Goal: Transaction & Acquisition: Purchase product/service

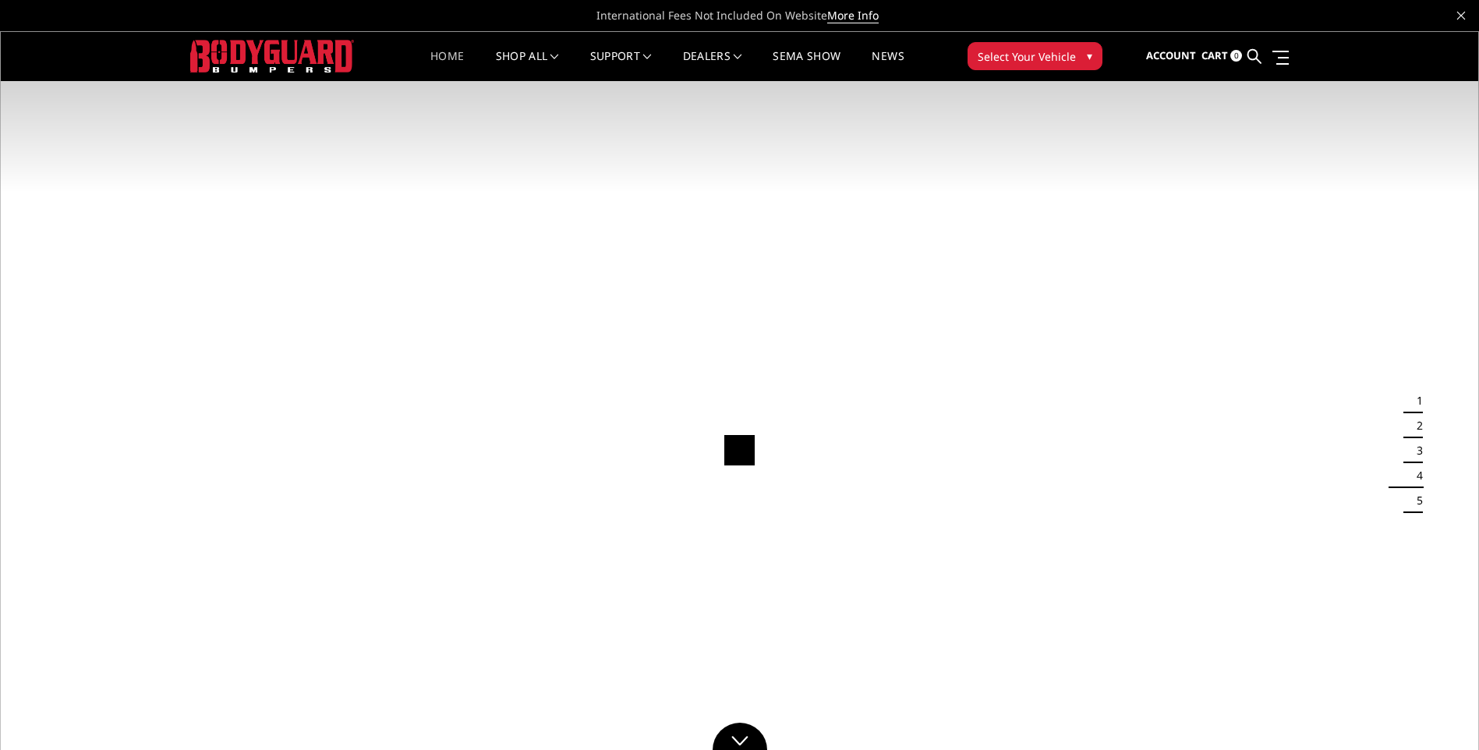
click at [1064, 48] on span "Select Your Vehicle" at bounding box center [1027, 56] width 98 height 16
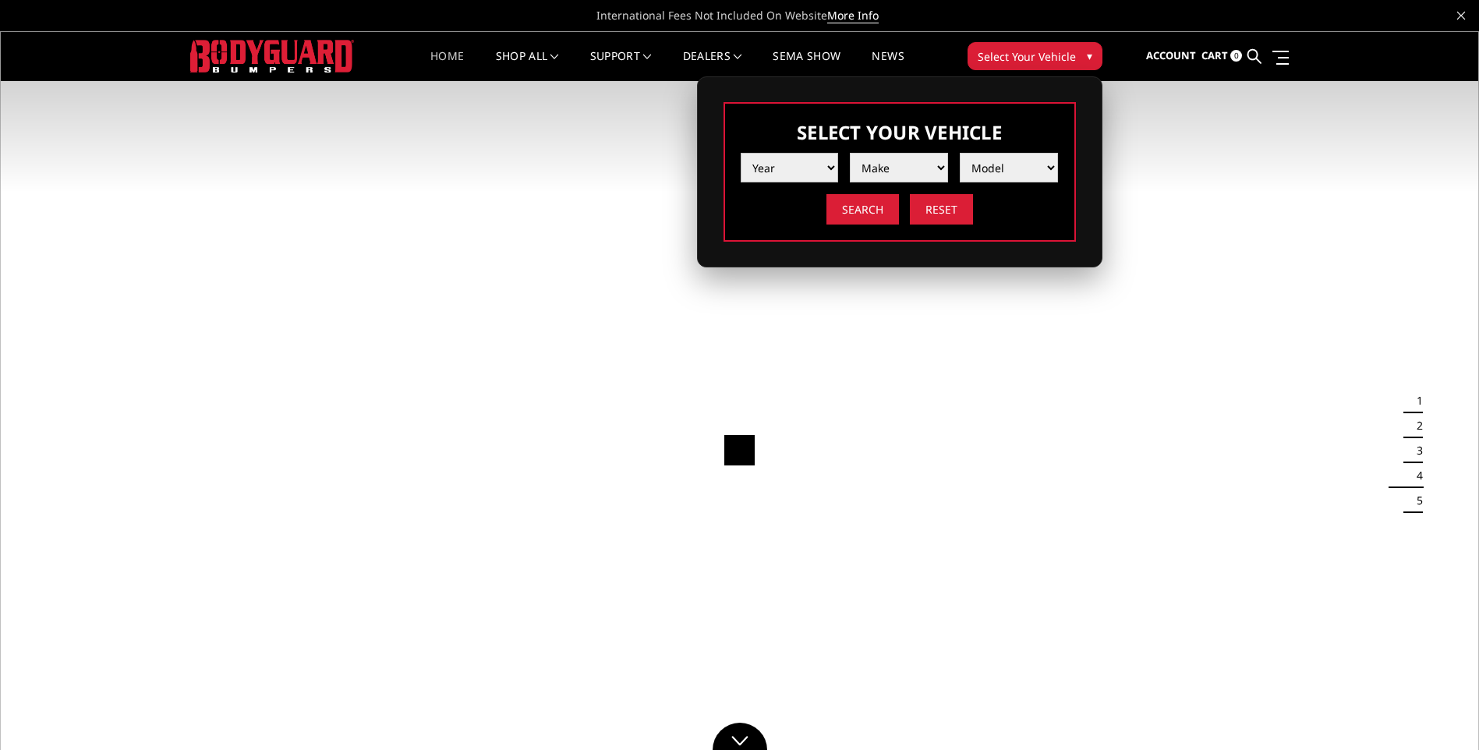
click at [792, 165] on select "Year 2025 2024 2023 2022 2021 2020 2019 2018 2017 2016 2015 2014 2013 2012 2011…" at bounding box center [790, 168] width 98 height 30
select select "yr_2024"
click at [741, 153] on select "Year 2025 2024 2023 2022 2021 2020 2019 2018 2017 2016 2015 2014 2013 2012 2011…" at bounding box center [790, 168] width 98 height 30
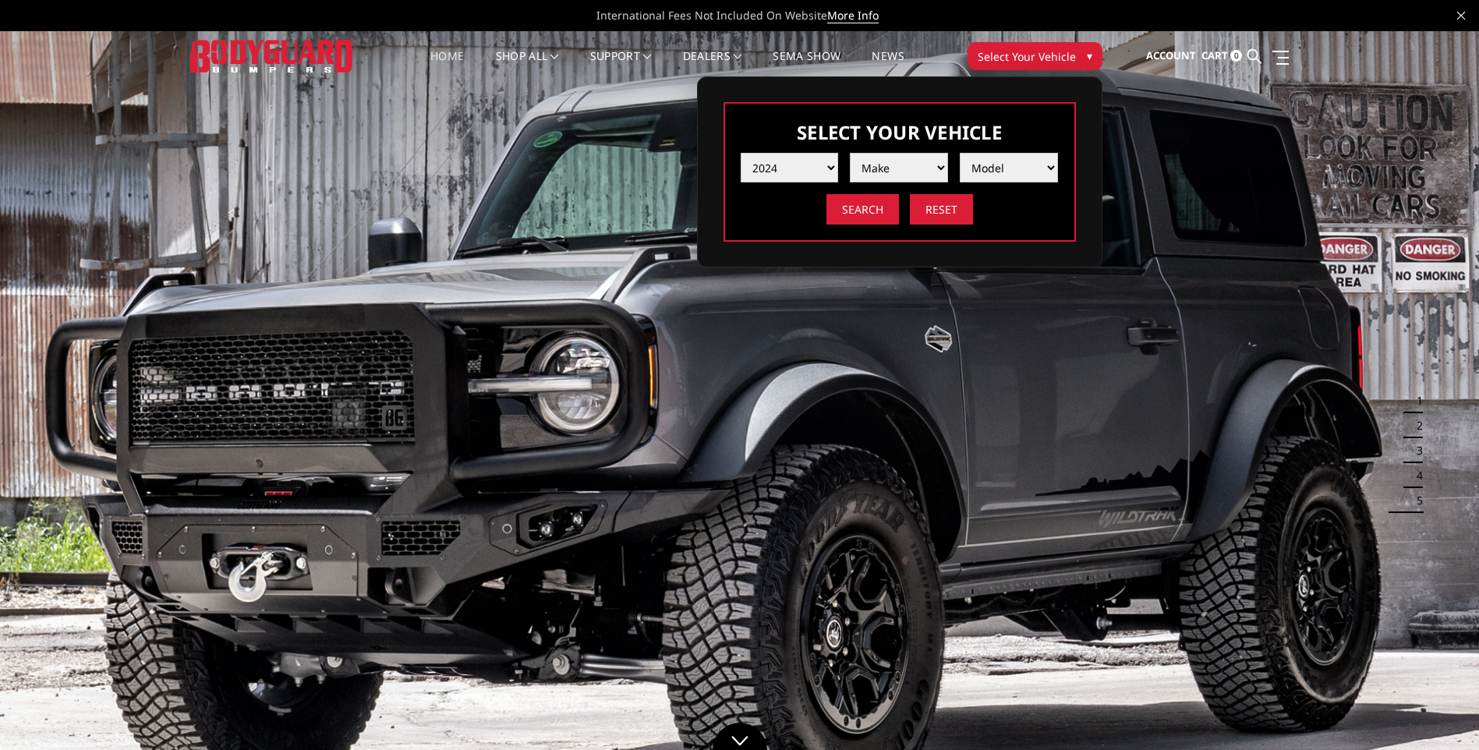
click at [898, 165] on select "Make Chevrolet Ford GMC Ram Toyota" at bounding box center [899, 168] width 98 height 30
select select "mk_chevrolet"
click at [850, 153] on select "Make Chevrolet Ford GMC Ram Toyota" at bounding box center [899, 168] width 98 height 30
click at [997, 168] on select "Model Silverado 1500 Silverado 2500 / 3500 Silverado 4500 / 5500 / 6500" at bounding box center [1009, 168] width 98 height 30
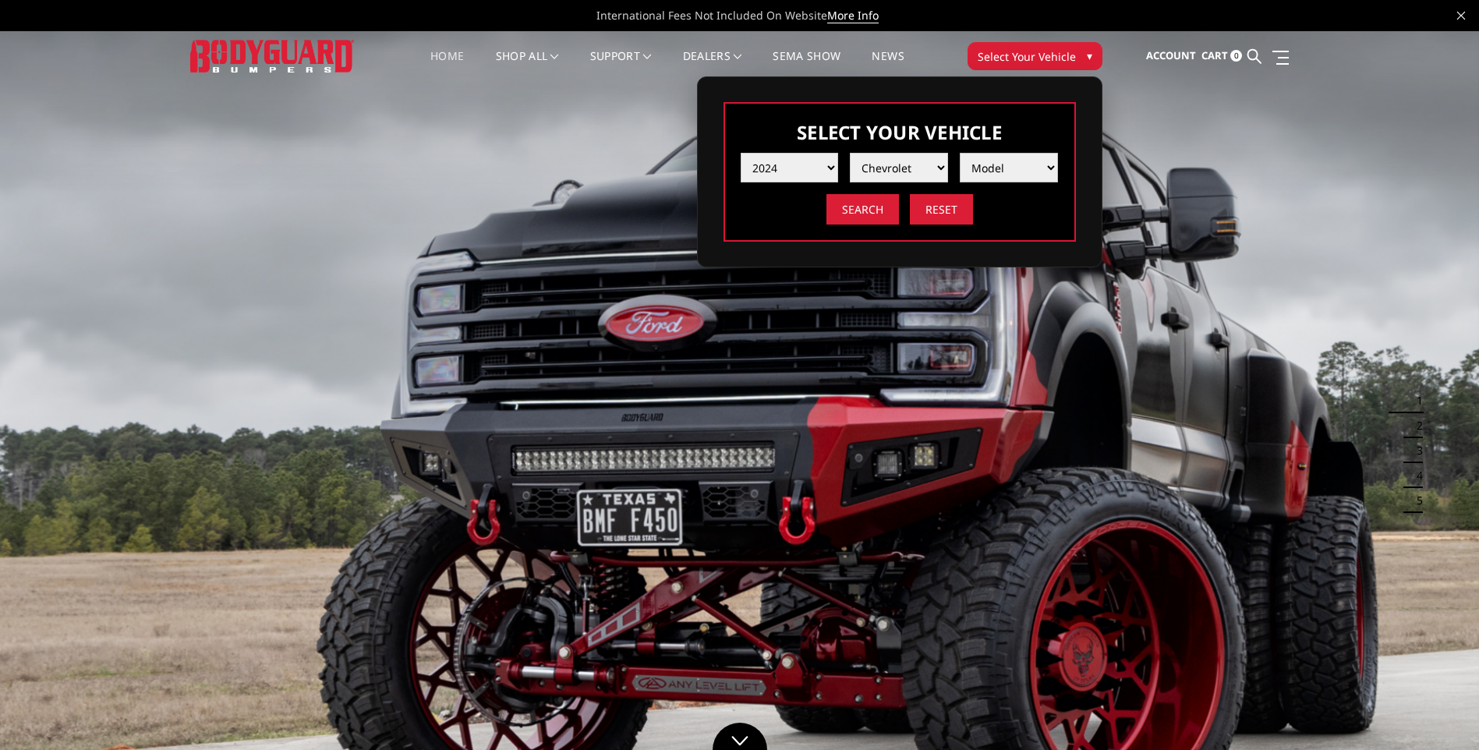
select select "md_silverado-2500-3500"
click at [960, 153] on select "Model Silverado 1500 Silverado 2500 / 3500 Silverado 4500 / 5500 / 6500" at bounding box center [1009, 168] width 98 height 30
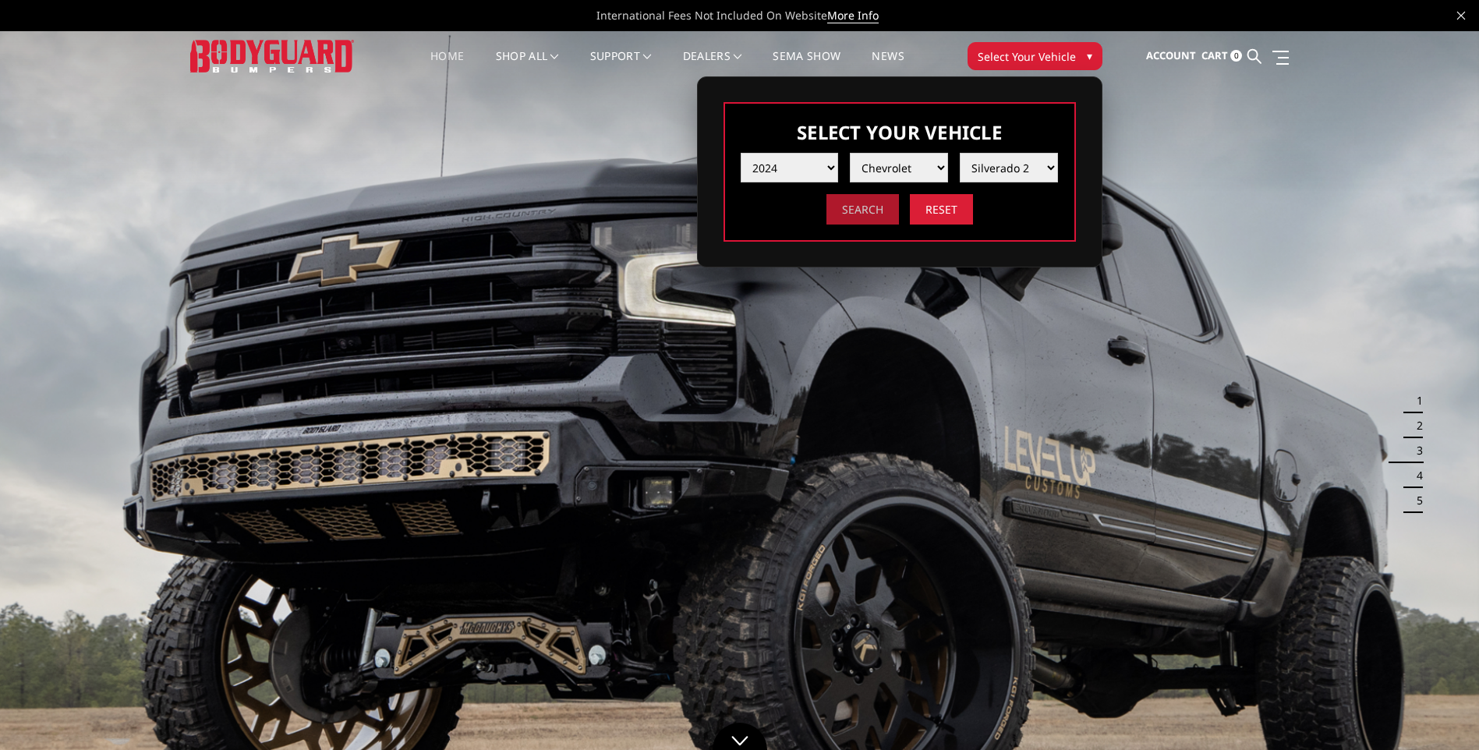
click at [866, 201] on input "Search" at bounding box center [863, 209] width 73 height 30
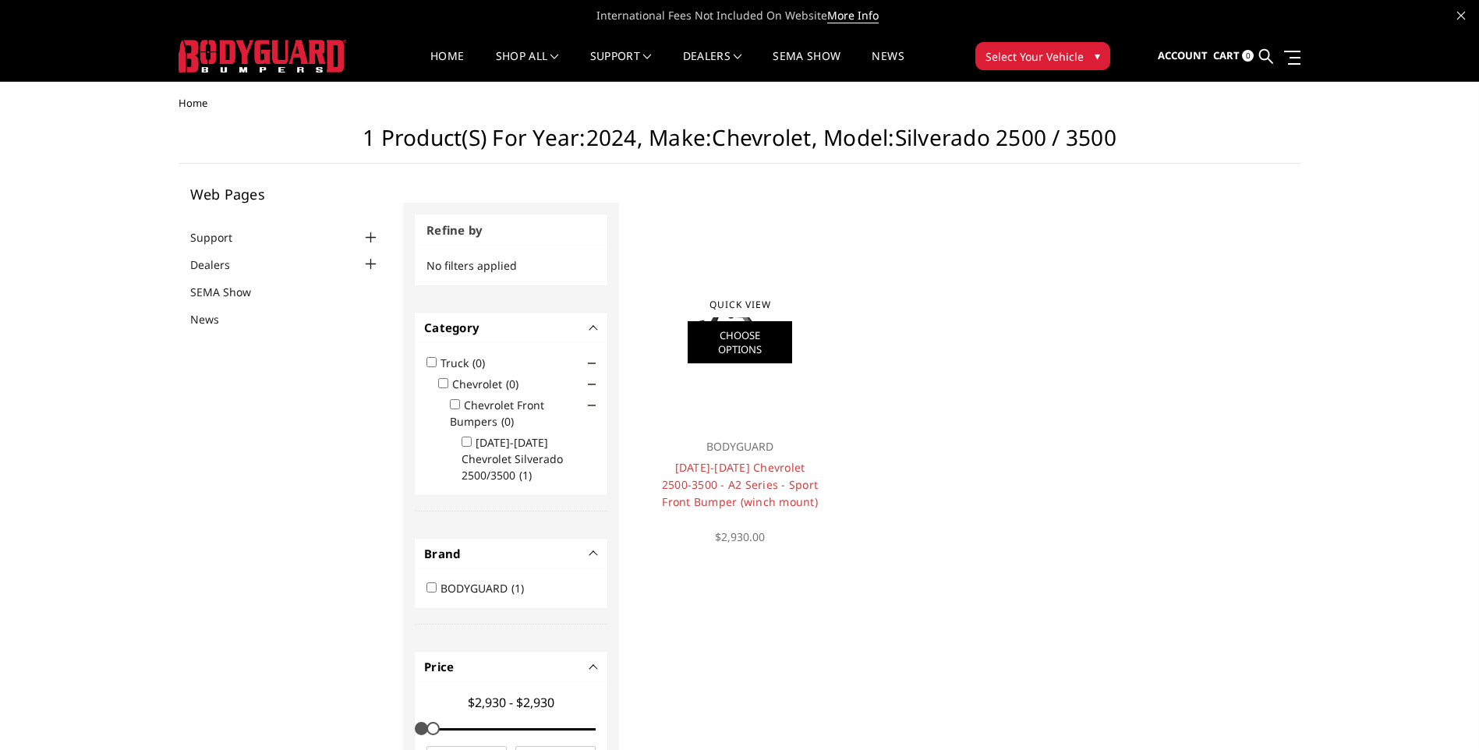
click at [738, 326] on link "Choose Options" at bounding box center [740, 342] width 104 height 42
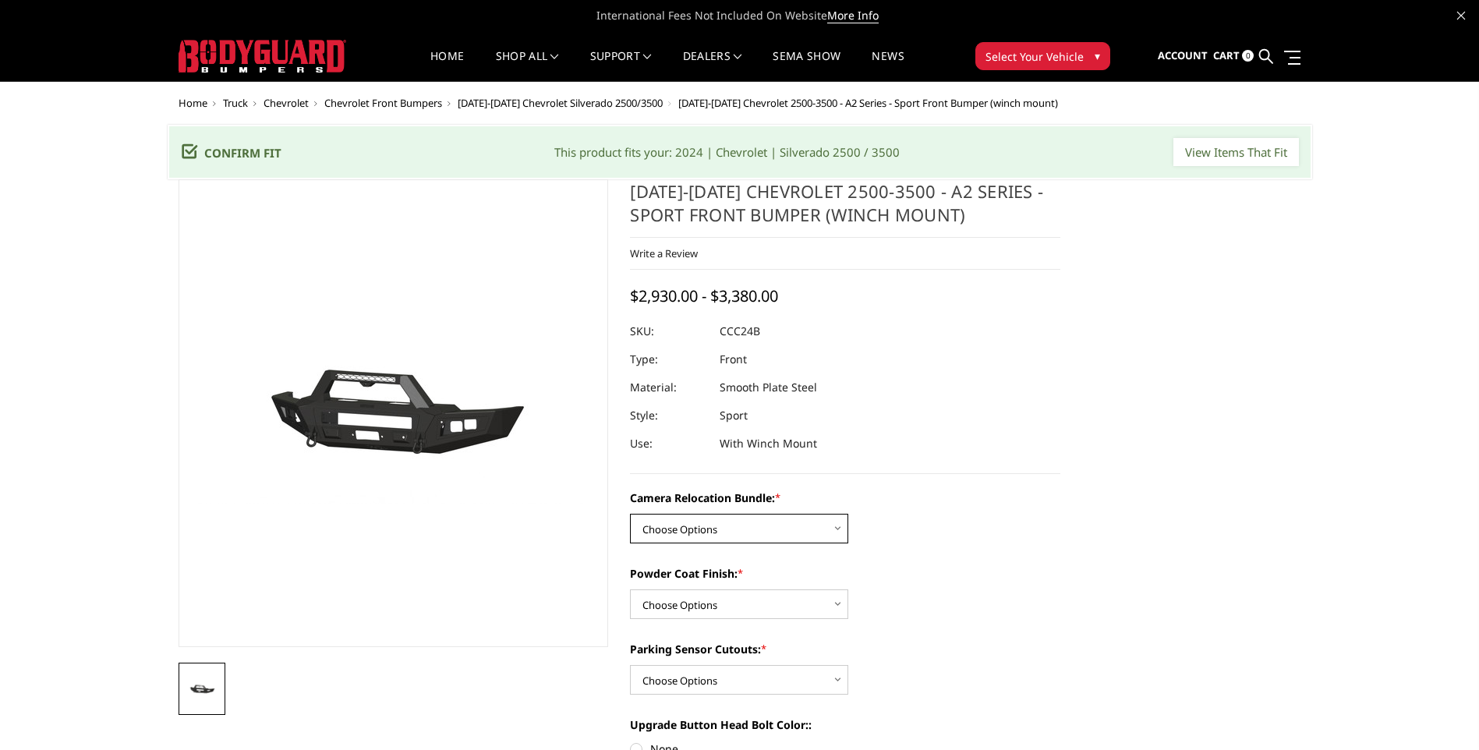
click at [830, 523] on select "Choose Options WITHOUT Camera Relocation Bundle WITH Camera Relocation Bundle" at bounding box center [739, 529] width 218 height 30
select select "2608"
click at [630, 514] on select "Choose Options WITHOUT Camera Relocation Bundle WITH Camera Relocation Bundle" at bounding box center [739, 529] width 218 height 30
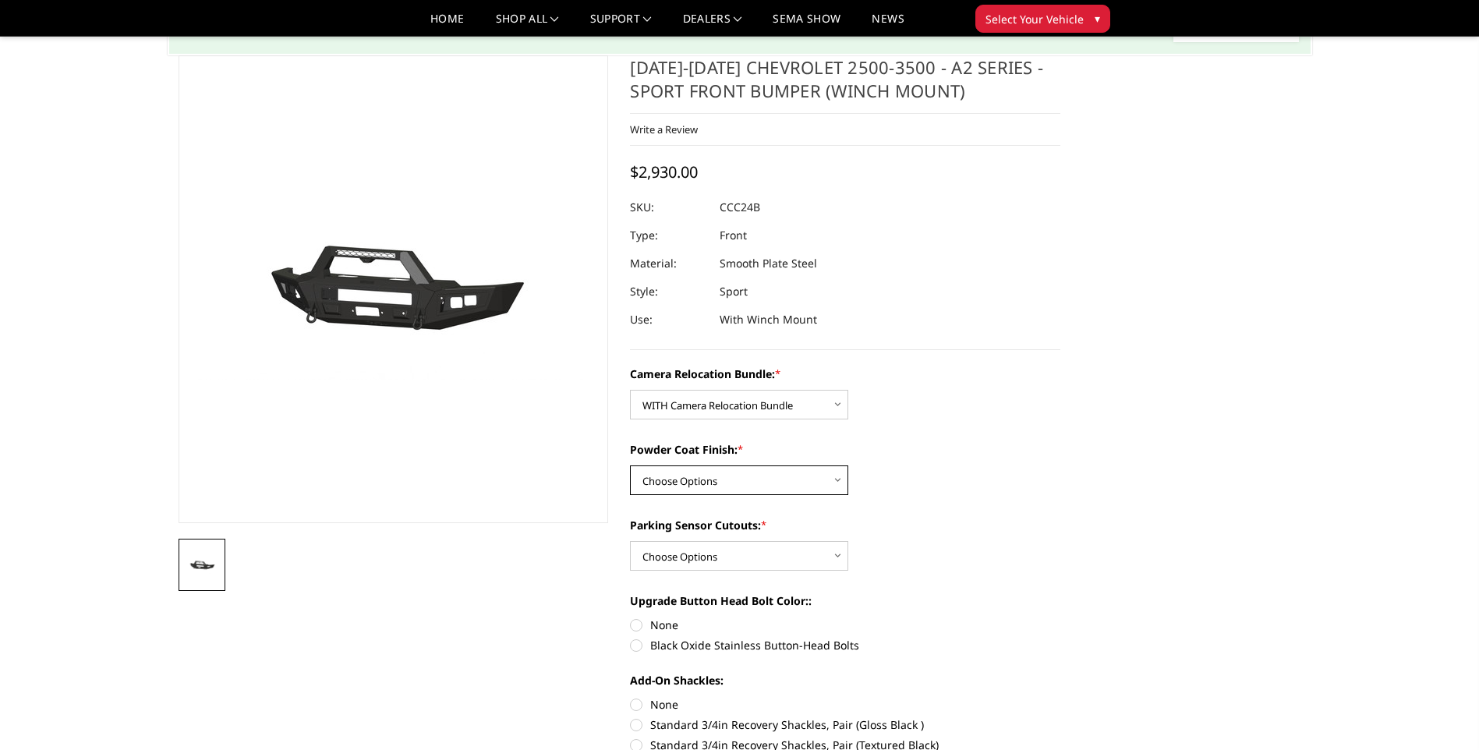
click at [744, 478] on select "Choose Options Textured Black Powder Coat Bare Metal" at bounding box center [739, 481] width 218 height 30
select select "2606"
click at [630, 466] on select "Choose Options Textured Black Powder Coat Bare Metal" at bounding box center [739, 481] width 218 height 30
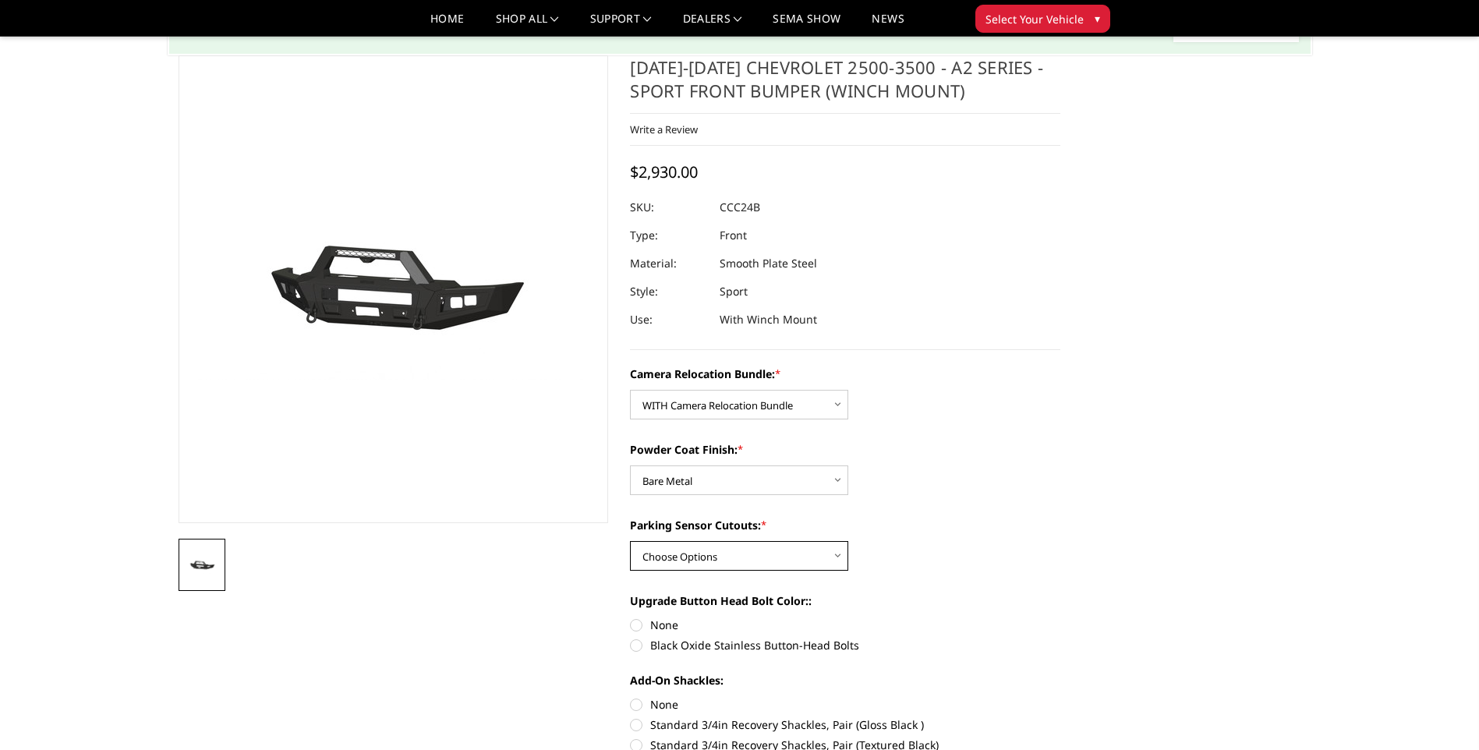
click at [718, 558] on select "Choose Options Yes - With Parking Sensor Cutouts No - Without Parking Sensor Cu…" at bounding box center [739, 556] width 218 height 30
select select "2605"
click at [630, 541] on select "Choose Options Yes - With Parking Sensor Cutouts No - Without Parking Sensor Cu…" at bounding box center [739, 556] width 218 height 30
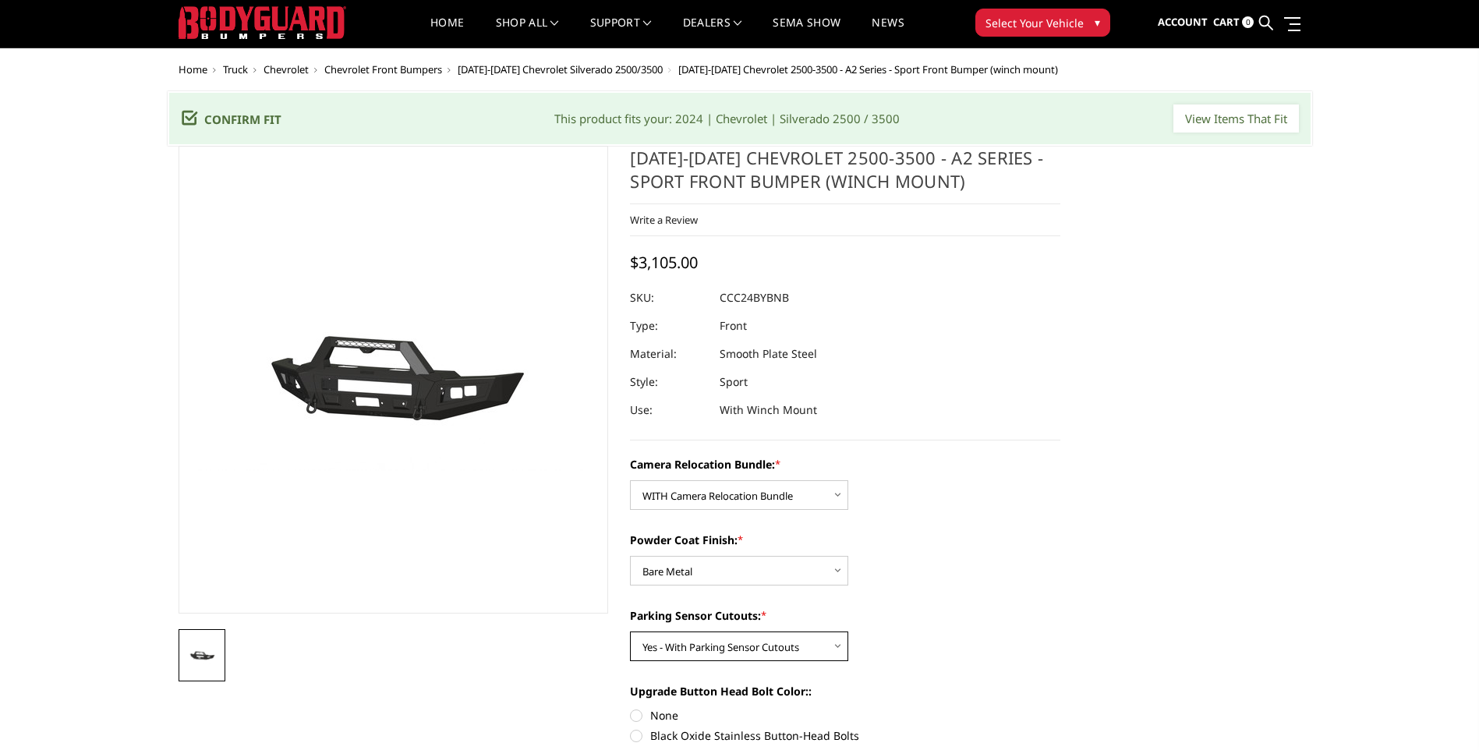
scroll to position [0, 0]
